Goal: Find contact information: Find contact information

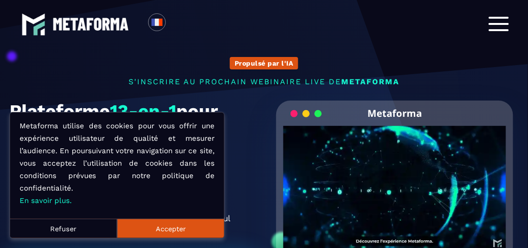
click at [64, 229] on button "Refuser" at bounding box center [63, 227] width 107 height 19
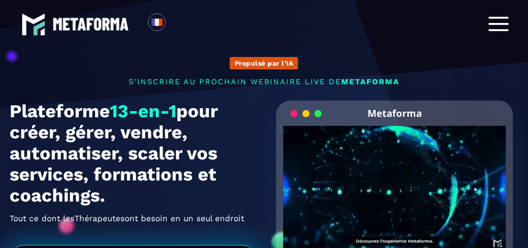
click at [498, 20] on div at bounding box center [499, 24] width 20 height 15
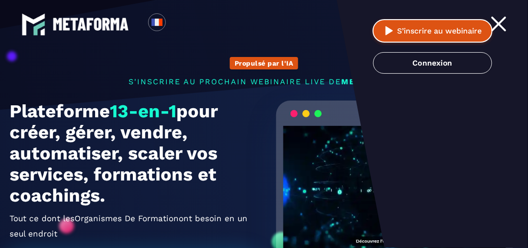
click at [416, 30] on button "S’inscrire au webinaire" at bounding box center [433, 30] width 120 height 23
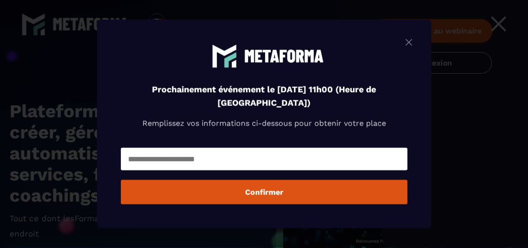
click at [195, 158] on input "Modal window" at bounding box center [264, 159] width 287 height 22
type input "**********"
click at [412, 39] on img "Modal window" at bounding box center [408, 42] width 11 height 12
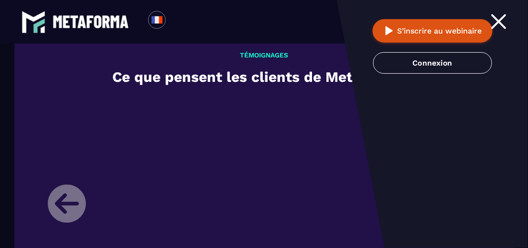
scroll to position [1374, 0]
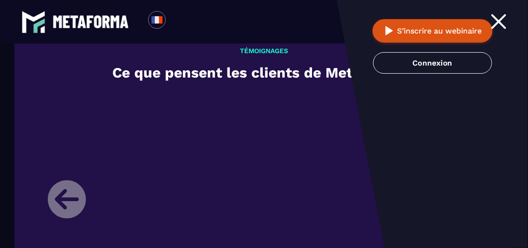
click at [500, 21] on span at bounding box center [499, 22] width 16 height 16
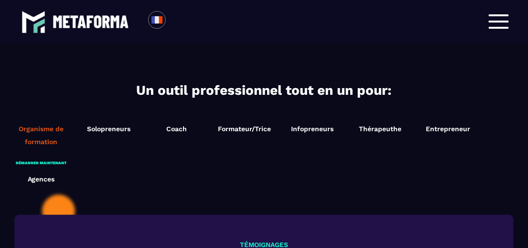
scroll to position [1211, 0]
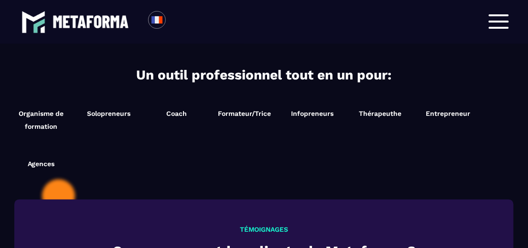
click at [499, 21] on span at bounding box center [499, 22] width 20 height 2
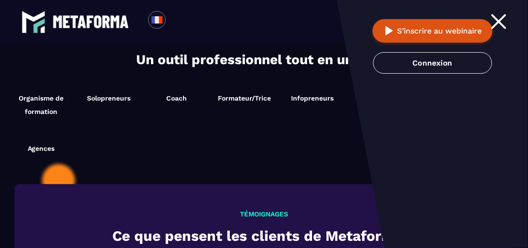
scroll to position [1196, 0]
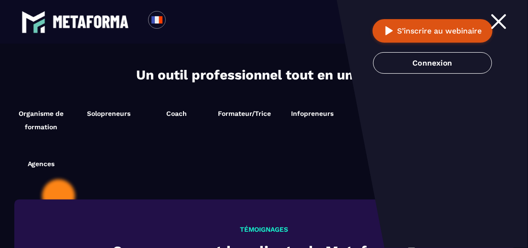
click at [499, 21] on span at bounding box center [499, 22] width 16 height 16
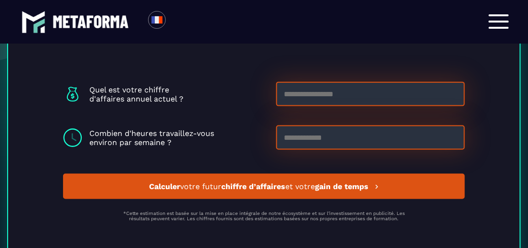
scroll to position [2905, 0]
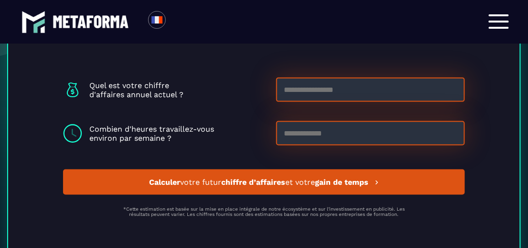
click at [316, 91] on input at bounding box center [370, 89] width 189 height 24
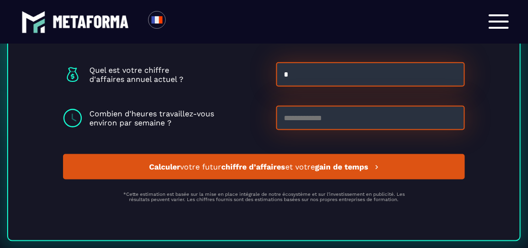
scroll to position [2890, 0]
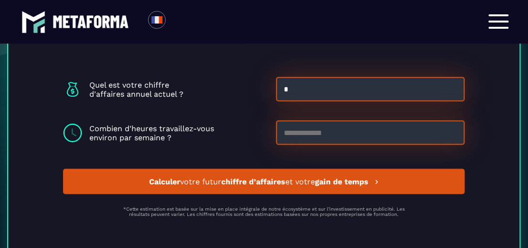
type input "*"
click at [324, 134] on input at bounding box center [370, 132] width 189 height 24
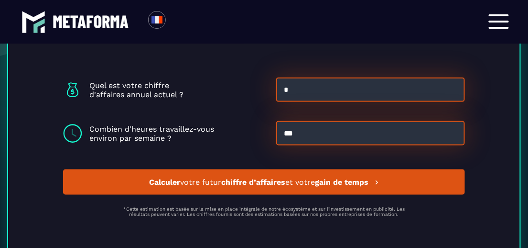
scroll to position [2949, 0]
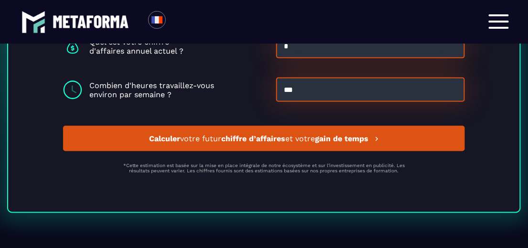
type input "***"
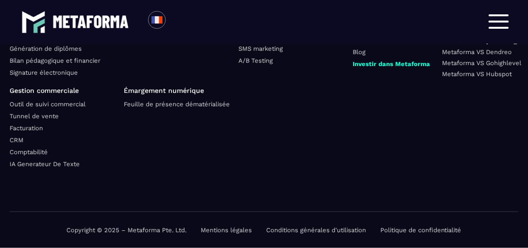
scroll to position [3765, 0]
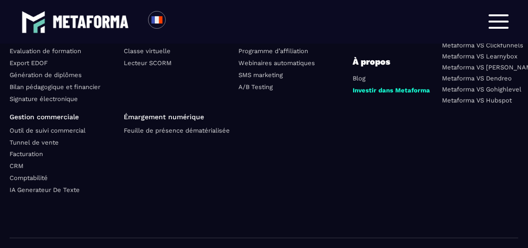
scroll to position [3028, 0]
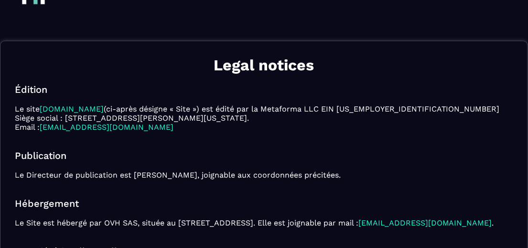
scroll to position [86, 0]
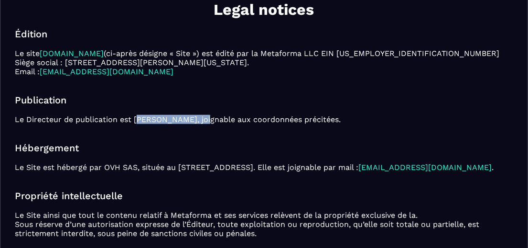
drag, startPoint x: 257, startPoint y: 138, endPoint x: 166, endPoint y: 136, distance: 90.3
click at [166, 124] on p "Le Directeur de publication est [PERSON_NAME], joignable aux coordonnées précit…" at bounding box center [264, 119] width 498 height 9
copy p "[PERSON_NAME]"
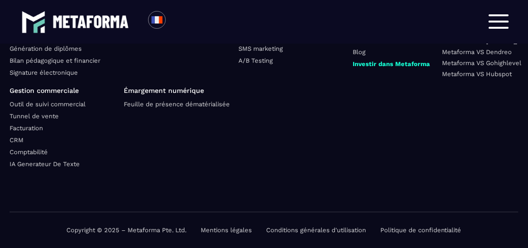
scroll to position [601, 0]
